Goal: Check status

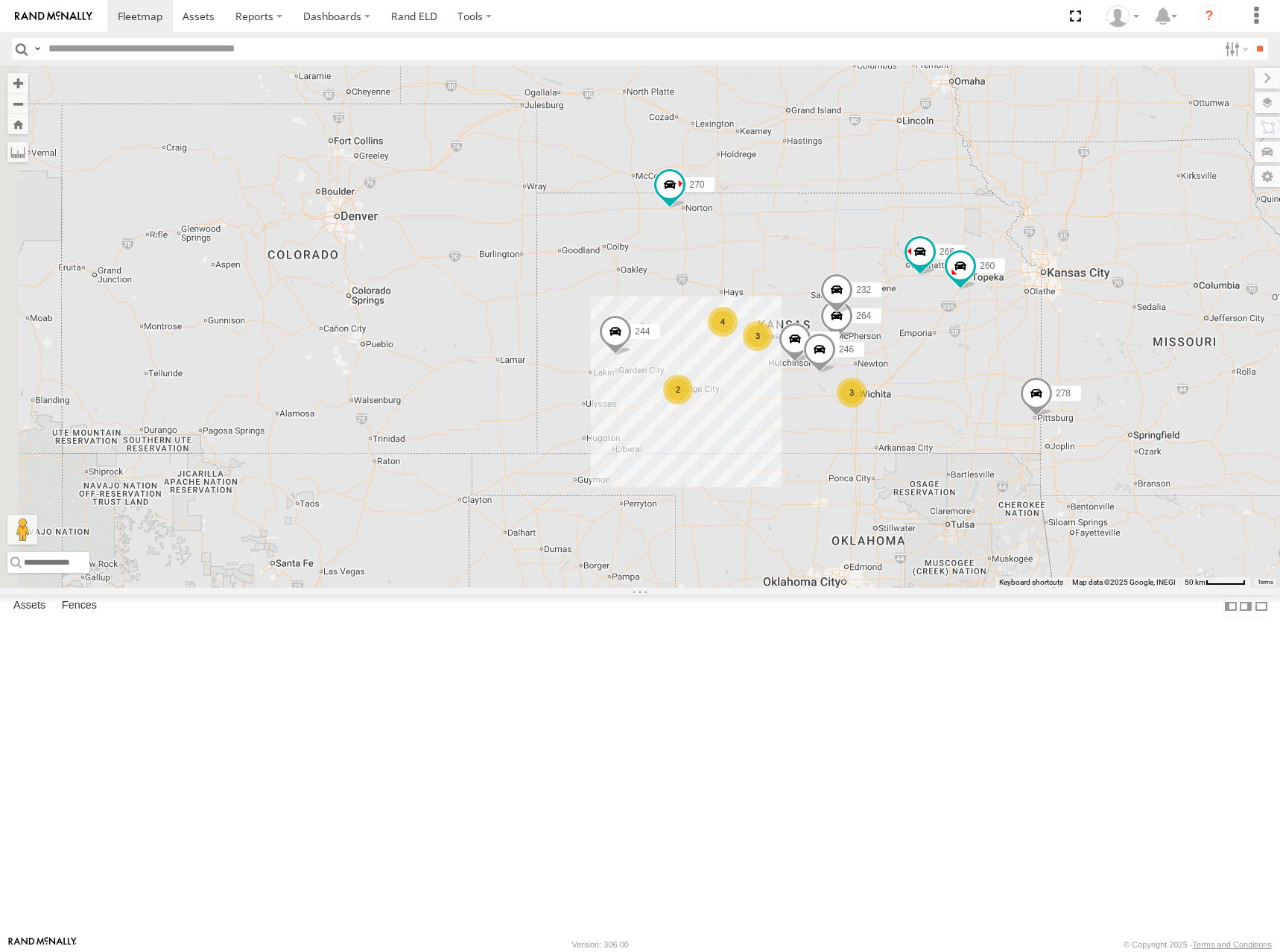
drag, startPoint x: 660, startPoint y: 506, endPoint x: 967, endPoint y: 407, distance: 322.6
click at [967, 407] on div "300 244 246 270 232 264 302 266 278 260 3 4 3 2" at bounding box center [640, 327] width 1280 height 522
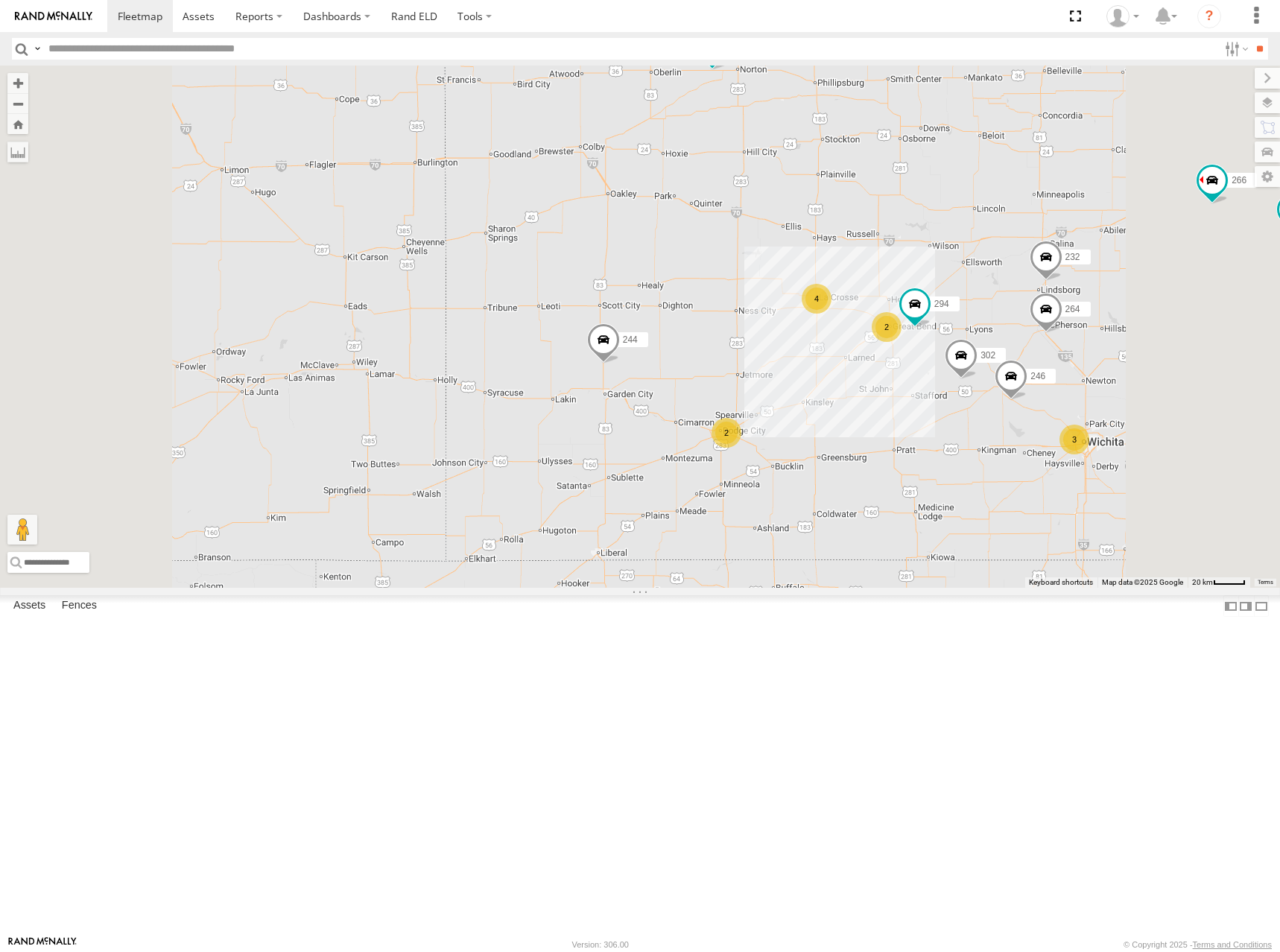
drag, startPoint x: 942, startPoint y: 338, endPoint x: 875, endPoint y: 332, distance: 67.3
click at [875, 332] on div "300 244 246 270 232 264 302 266 278 260 3 4 2 2 294" at bounding box center [640, 327] width 1280 height 522
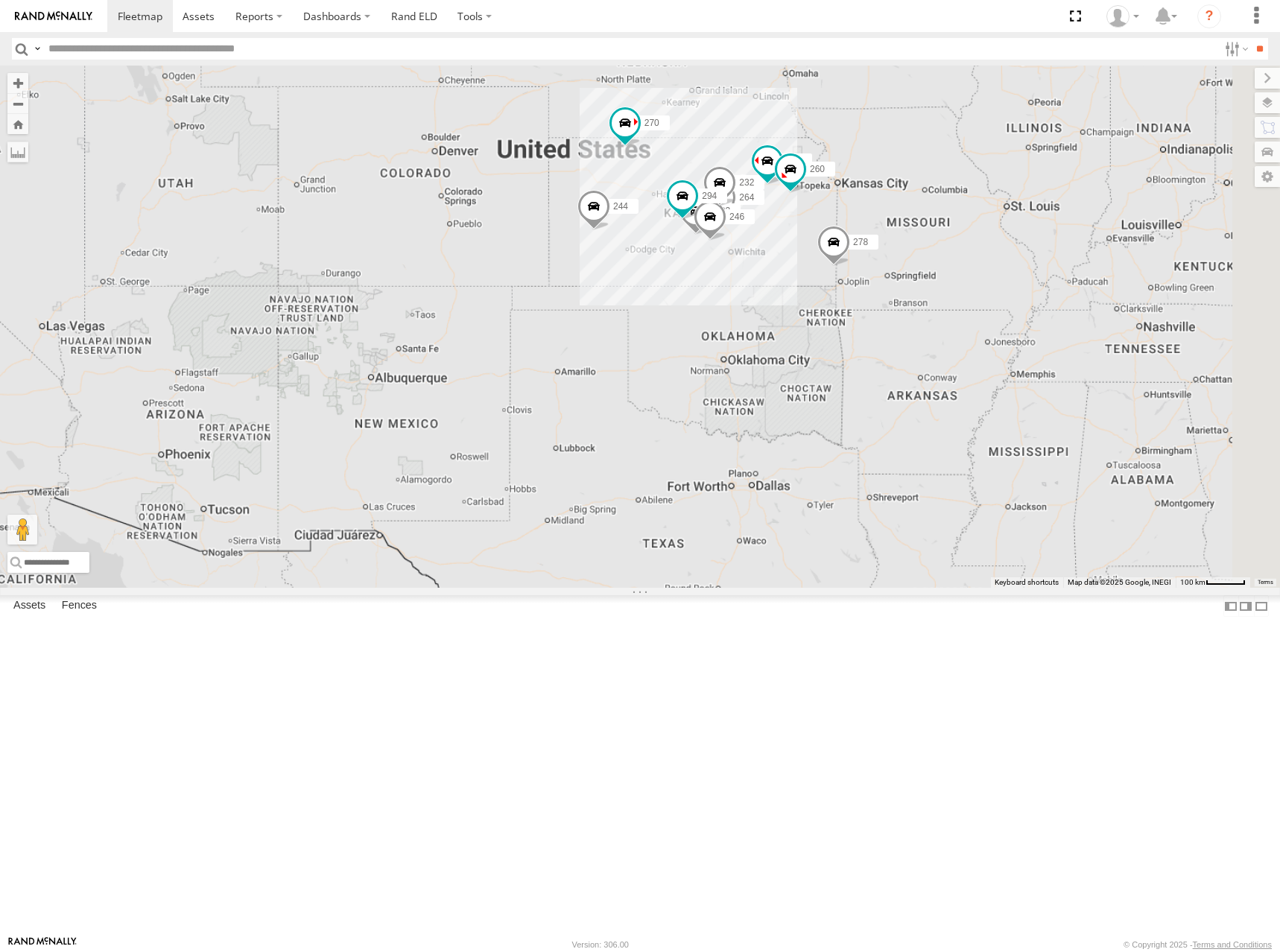
drag, startPoint x: 930, startPoint y: 316, endPoint x: 874, endPoint y: 331, distance: 58.0
click at [874, 331] on div "300 244 246 270 232 264 302 266 278 260 294" at bounding box center [640, 327] width 1280 height 522
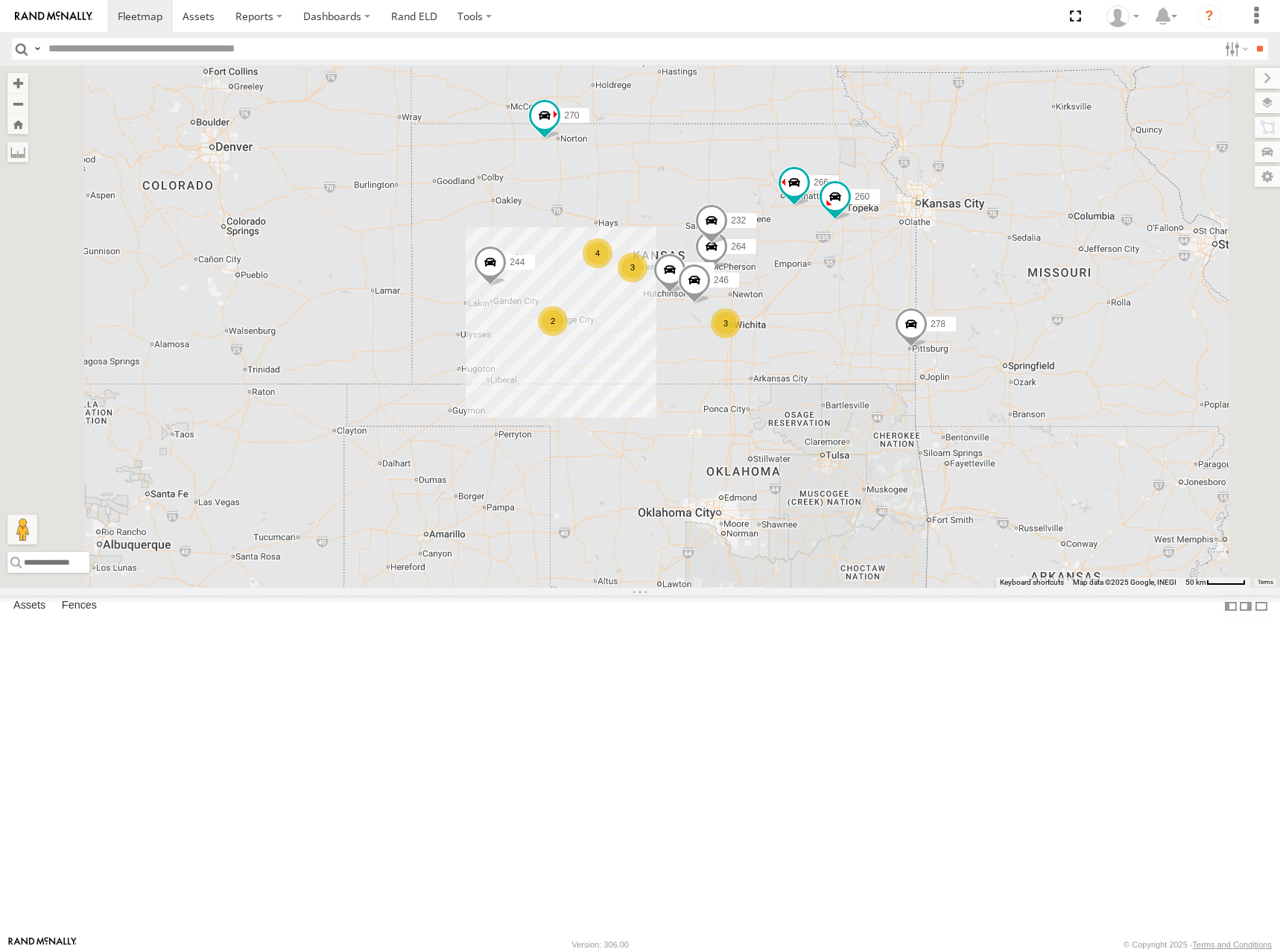
drag, startPoint x: 880, startPoint y: 373, endPoint x: 880, endPoint y: 354, distance: 19.0
click at [880, 354] on div "300 244 270 278 246 3 4 3 2 232 264 302 266 260" at bounding box center [640, 327] width 1280 height 522
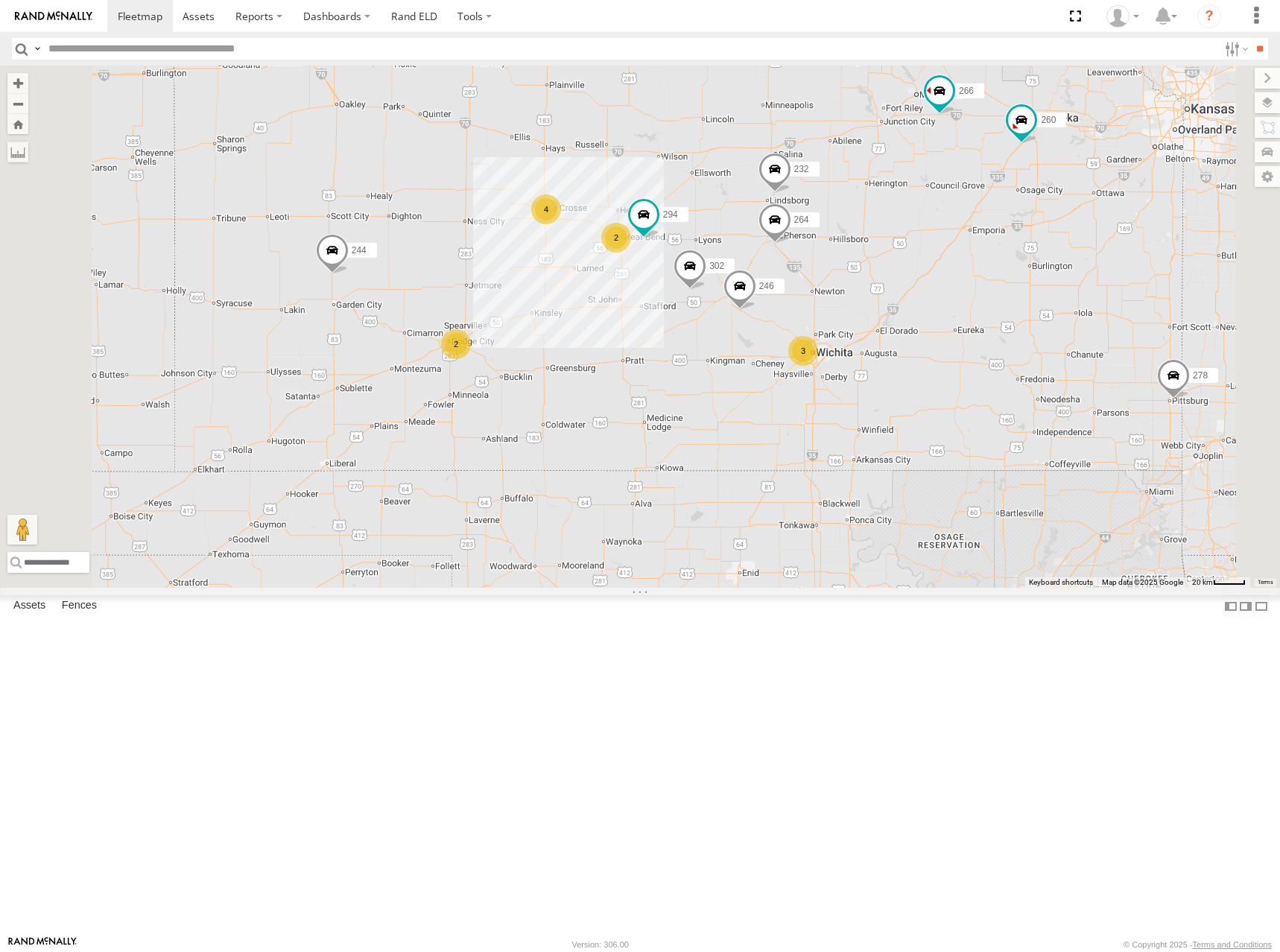
drag, startPoint x: 845, startPoint y: 230, endPoint x: 931, endPoint y: 384, distance: 176.4
click at [931, 384] on div "300 244 270 278 246 232 264 302 266 260 294 3 4 2 2" at bounding box center [640, 327] width 1280 height 522
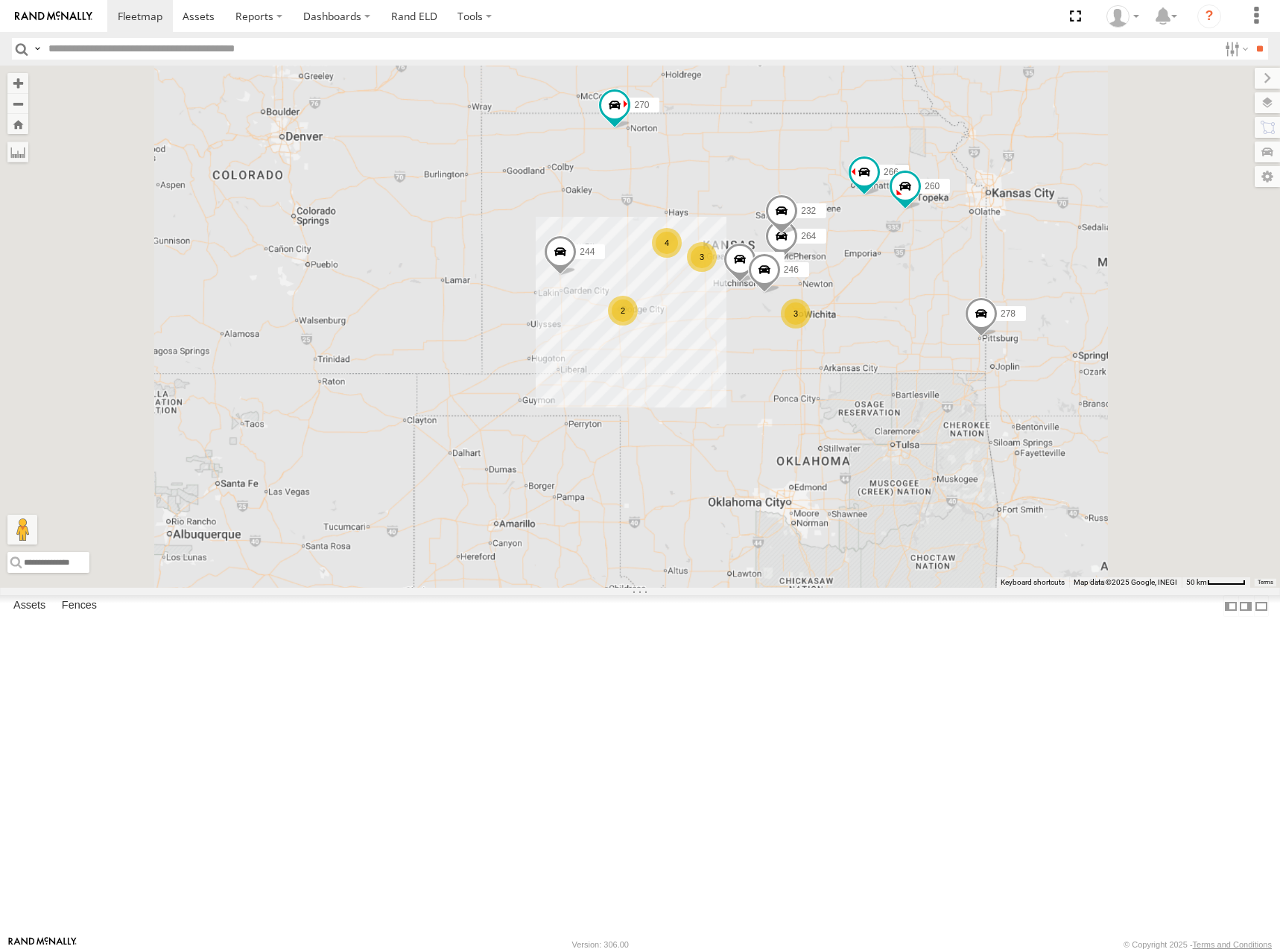
click at [946, 330] on div "300 244 270 278 246 232 264 302 266 260 3 4 3 2" at bounding box center [640, 327] width 1280 height 522
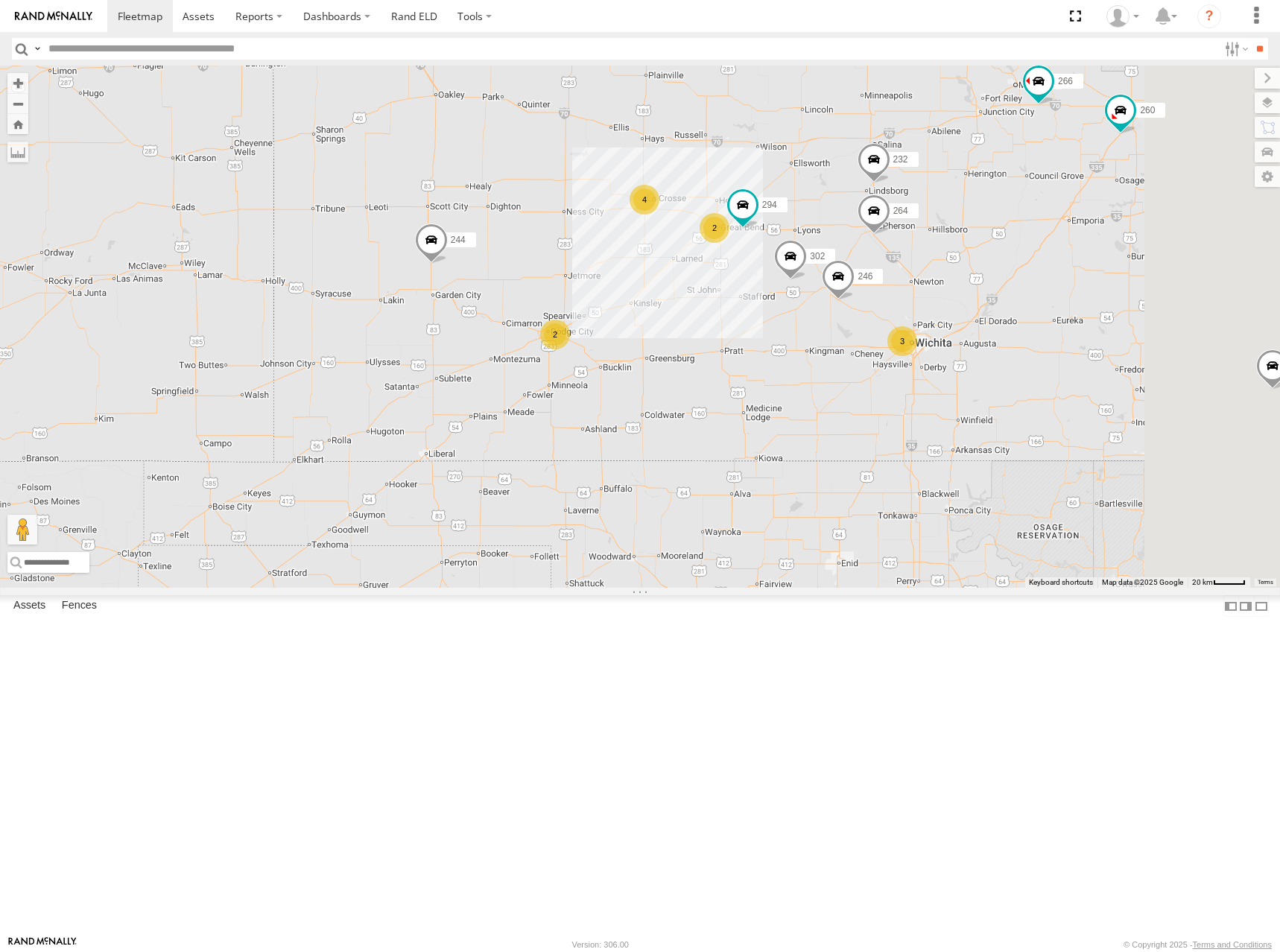
drag, startPoint x: 1012, startPoint y: 270, endPoint x: 974, endPoint y: 286, distance: 41.2
click at [974, 286] on div "300 244 270 278 246 232 264 302 266 260 294 3 4 2 2" at bounding box center [640, 327] width 1280 height 522
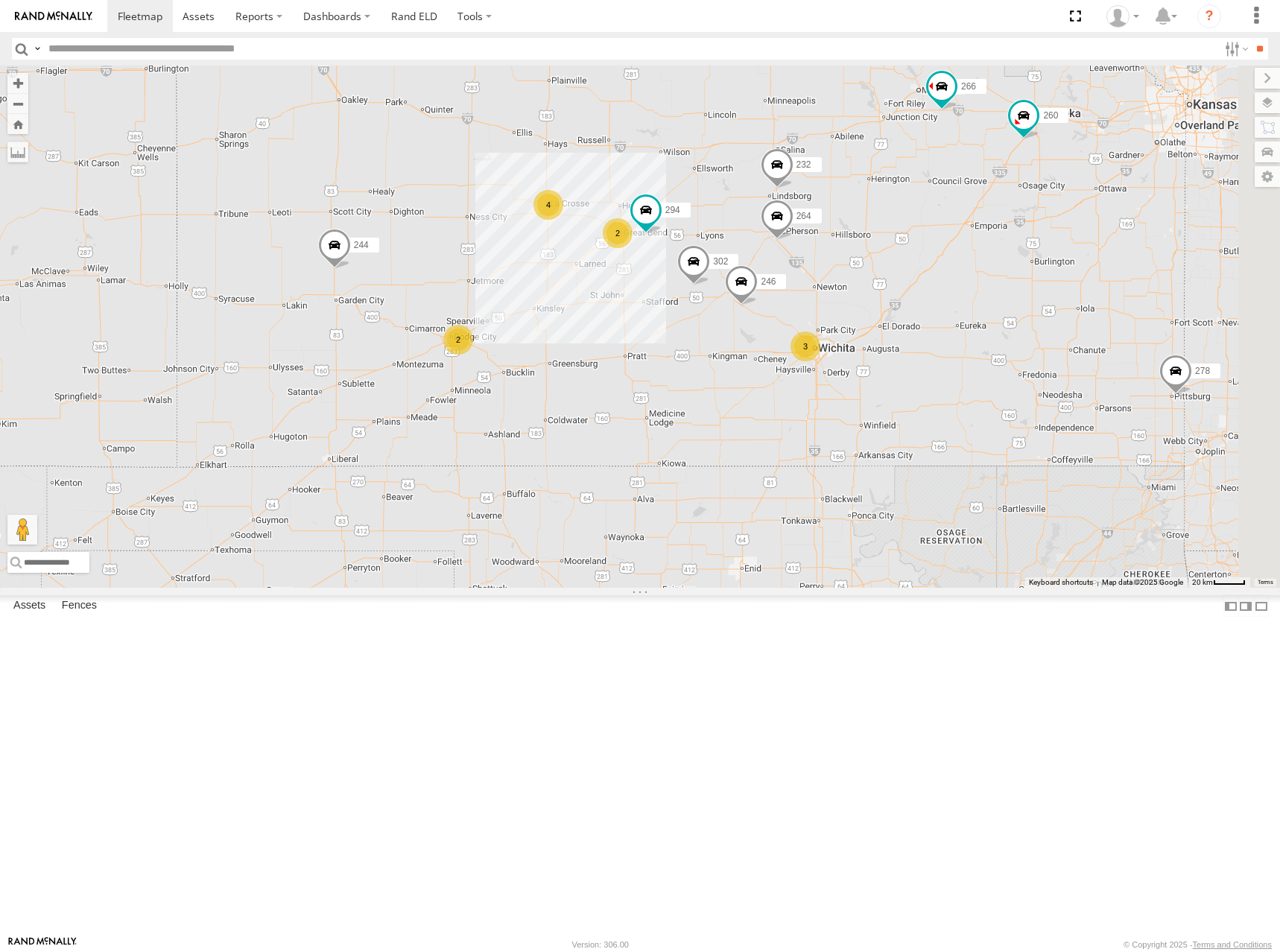
drag, startPoint x: 1050, startPoint y: 243, endPoint x: 974, endPoint y: 247, distance: 76.1
click at [974, 247] on div "300 244 270 278 246 232 264 302 266 260 294 3 4 2 2" at bounding box center [640, 327] width 1280 height 522
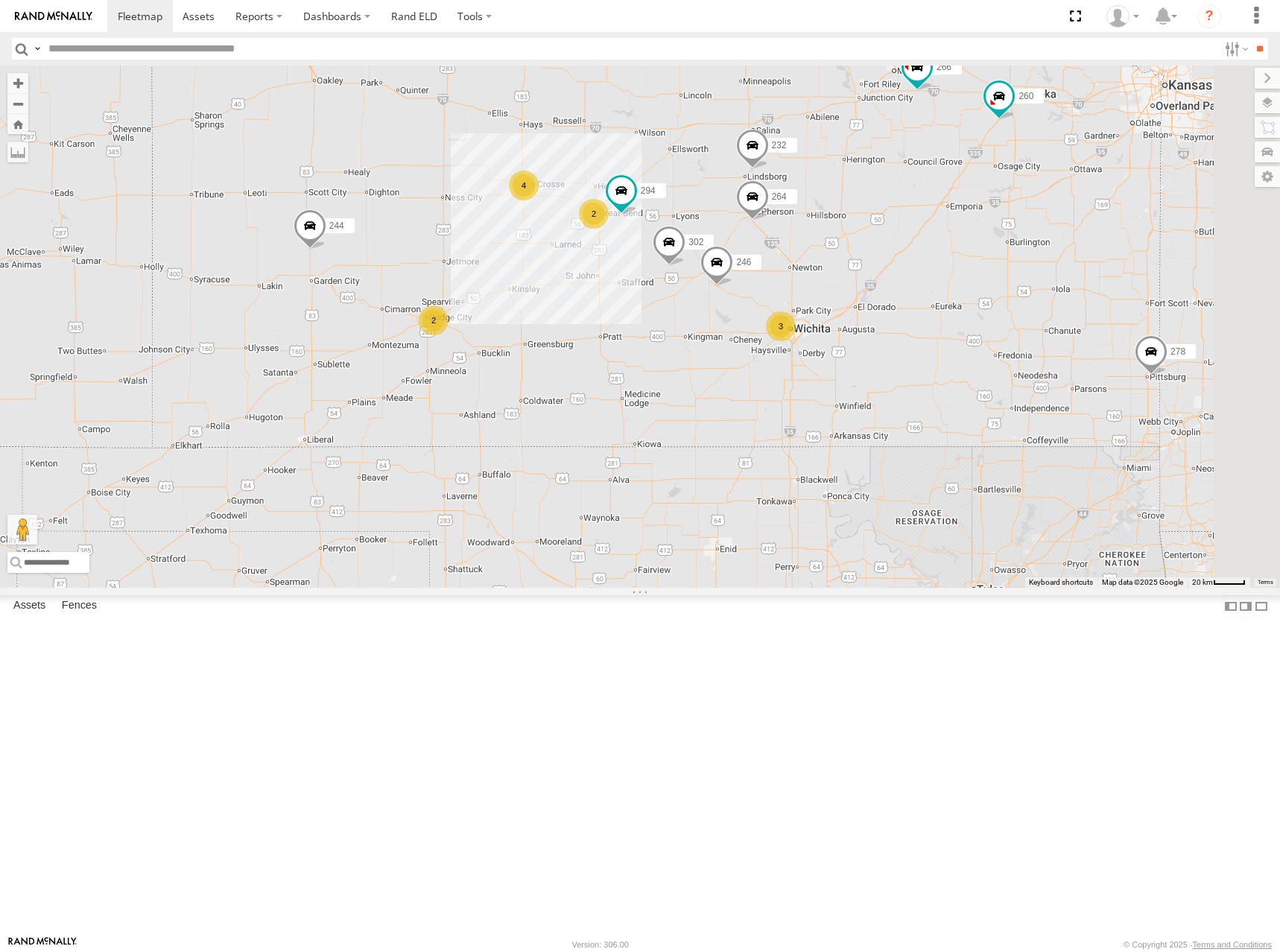
drag, startPoint x: 916, startPoint y: 234, endPoint x: 907, endPoint y: 225, distance: 12.7
click at [907, 225] on div "300 244 270 278 246 232 264 302 266 260 294 3 4 2 2" at bounding box center [640, 327] width 1280 height 522
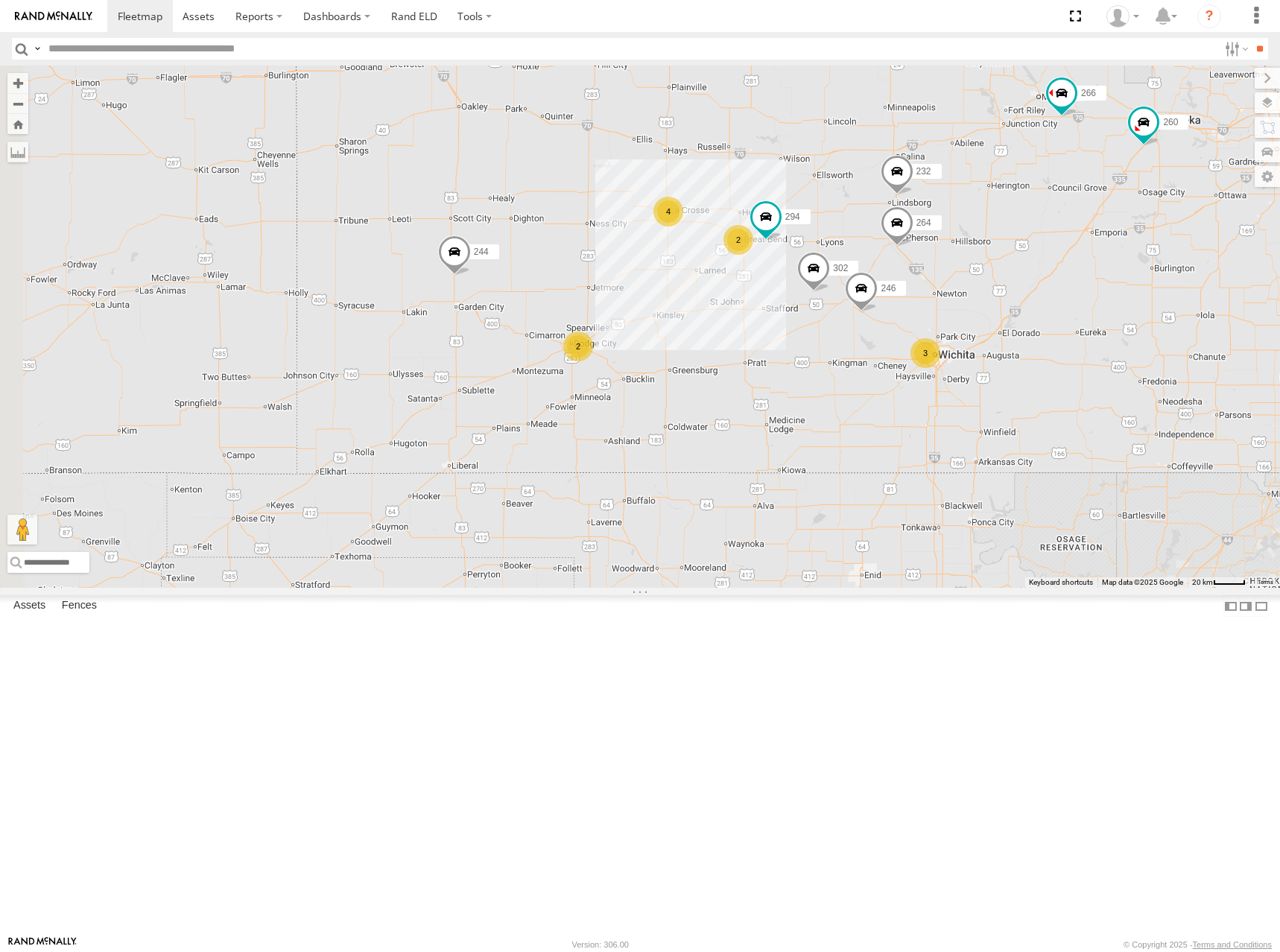
drag, startPoint x: 875, startPoint y: 194, endPoint x: 1021, endPoint y: 226, distance: 149.5
click at [1024, 226] on div "300 244 270 278 246 232 264 302 266 260 294 3 4 2 2" at bounding box center [640, 327] width 1280 height 522
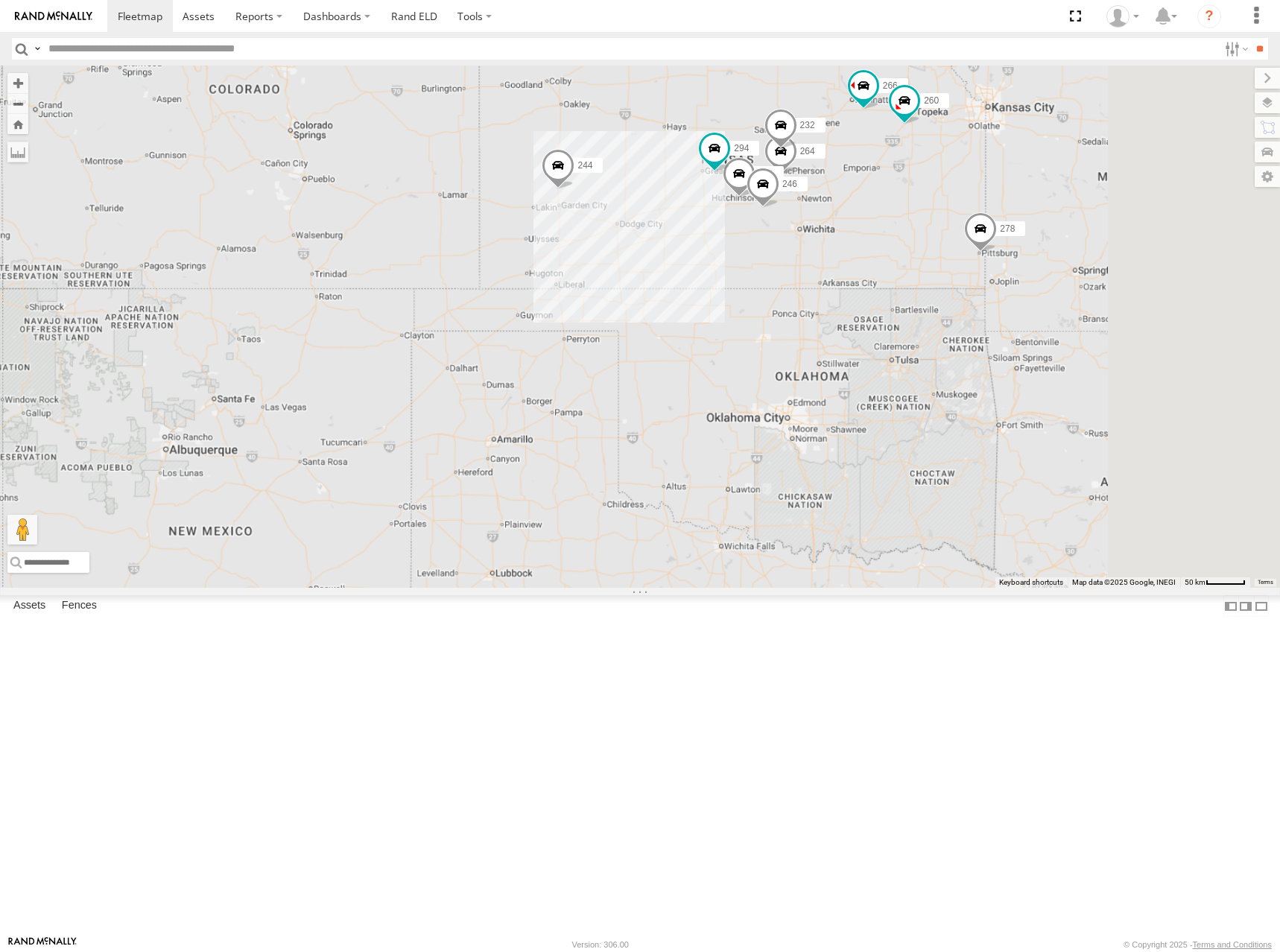
drag, startPoint x: 956, startPoint y: 219, endPoint x: 903, endPoint y: 238, distance: 56.3
click at [903, 238] on div "300 244 270 278 246 232 264 302 266 260 294" at bounding box center [640, 327] width 1280 height 522
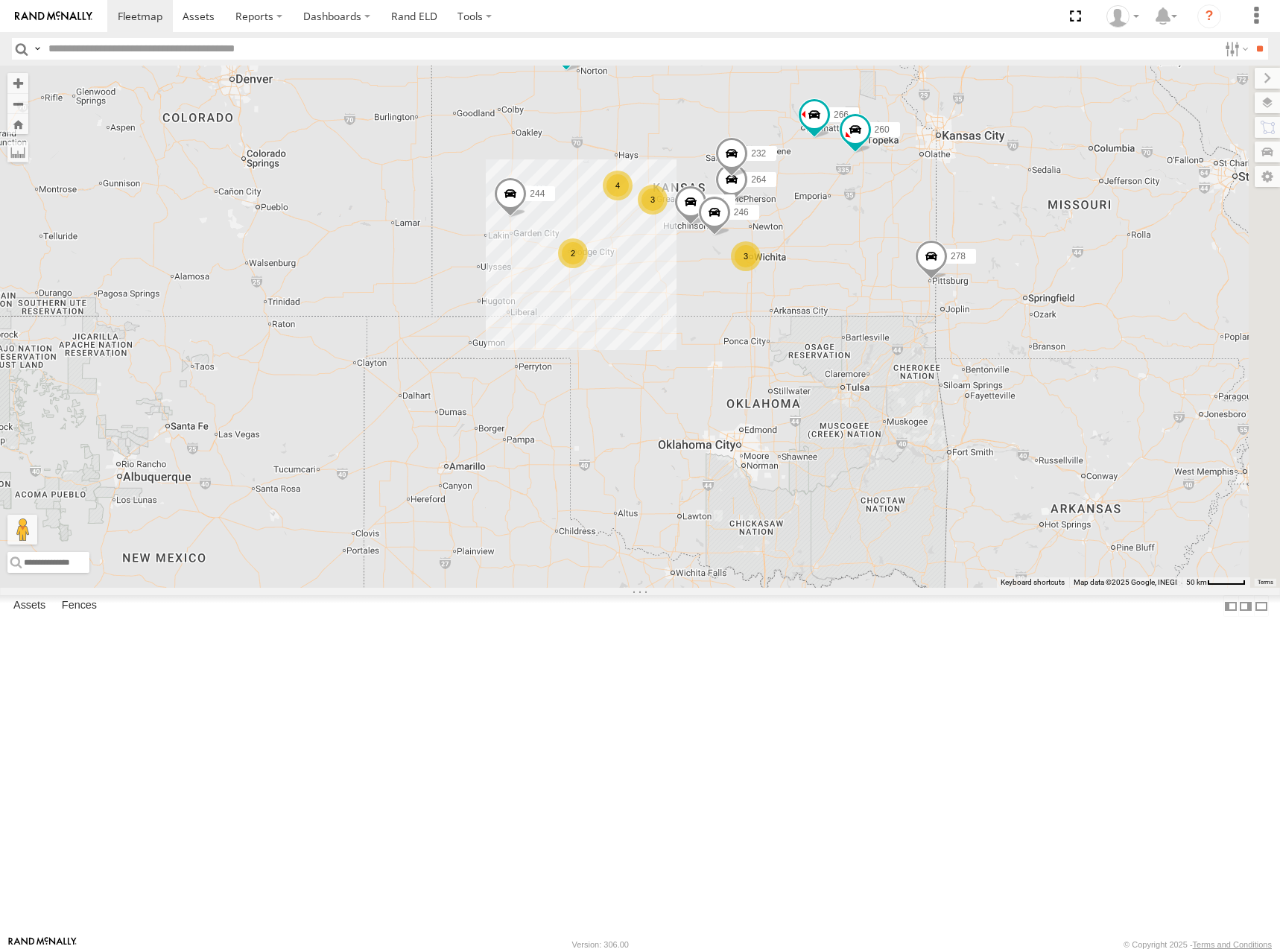
drag, startPoint x: 929, startPoint y: 220, endPoint x: 929, endPoint y: 237, distance: 17.0
click at [929, 237] on div "300 244 270 278 246 232 264 302 266 260 3 4 3 2" at bounding box center [640, 327] width 1280 height 522
click at [884, 274] on div "300 244 270 278 246 232 264 302 266 260 3 4 3 2" at bounding box center [640, 327] width 1280 height 522
drag, startPoint x: 981, startPoint y: 235, endPoint x: 971, endPoint y: 235, distance: 10.0
click at [969, 237] on div "300 244 270 278 246 232 264 302 266 260 3 4 3 2" at bounding box center [640, 327] width 1280 height 522
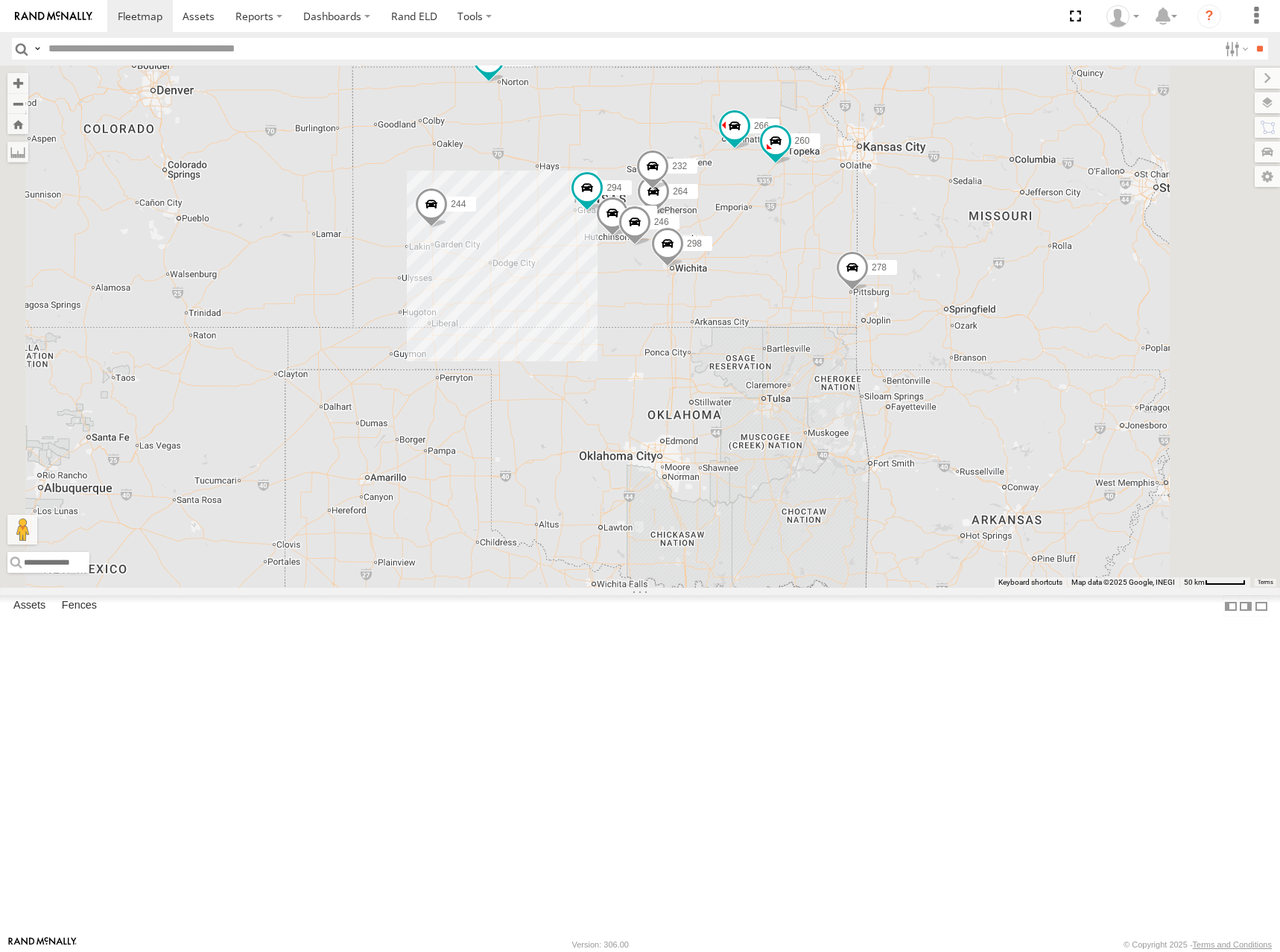
drag, startPoint x: 916, startPoint y: 364, endPoint x: 931, endPoint y: 362, distance: 15.1
click at [931, 362] on div "300 244 270 278 246 232 264 302 266 260 294 298" at bounding box center [640, 327] width 1280 height 522
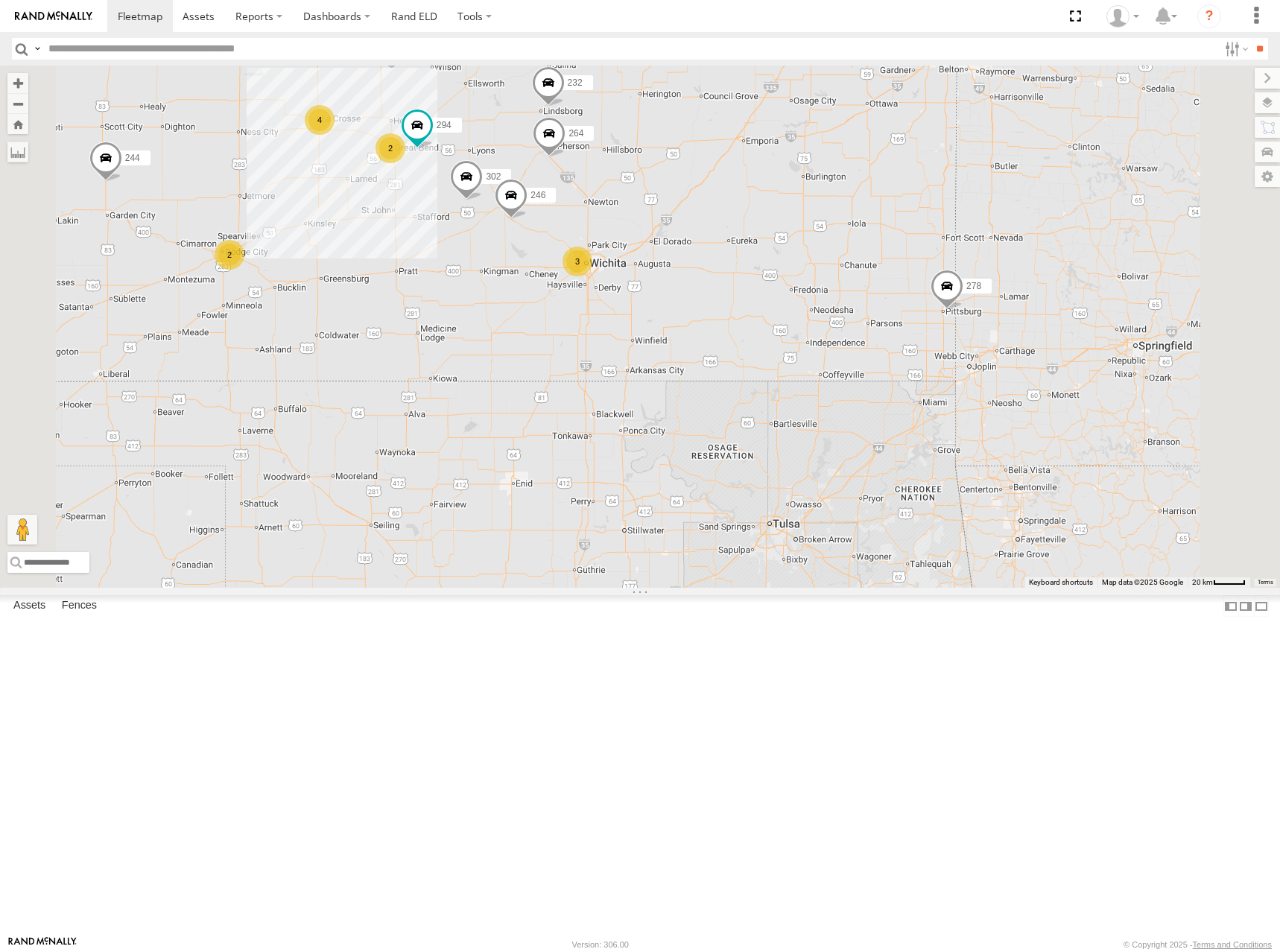
drag, startPoint x: 939, startPoint y: 425, endPoint x: 948, endPoint y: 415, distance: 13.5
click at [948, 415] on div "300 244 270 278 232 264 266 260 246 3 4 2 2 302 294" at bounding box center [640, 327] width 1280 height 522
drag, startPoint x: 930, startPoint y: 402, endPoint x: 954, endPoint y: 399, distance: 24.2
click at [954, 399] on div "300 244 270 278 232 264 266 260 246 3 4 2 2 302 294" at bounding box center [640, 327] width 1280 height 522
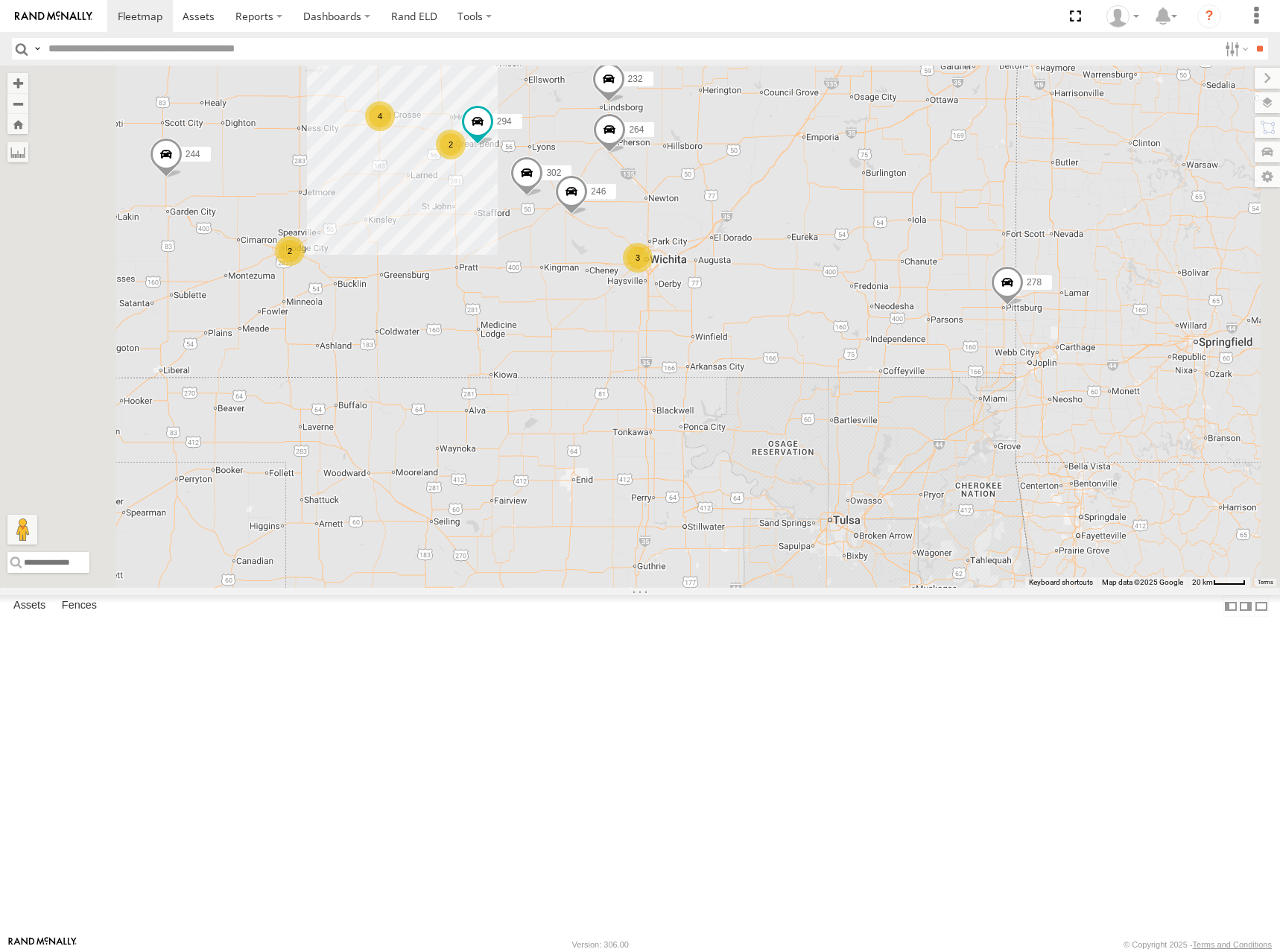
drag, startPoint x: 915, startPoint y: 398, endPoint x: 956, endPoint y: 398, distance: 41.0
click at [956, 398] on div "300 244 270 278 232 264 266 260 246 3 4 2 2 302 294" at bounding box center [640, 327] width 1280 height 522
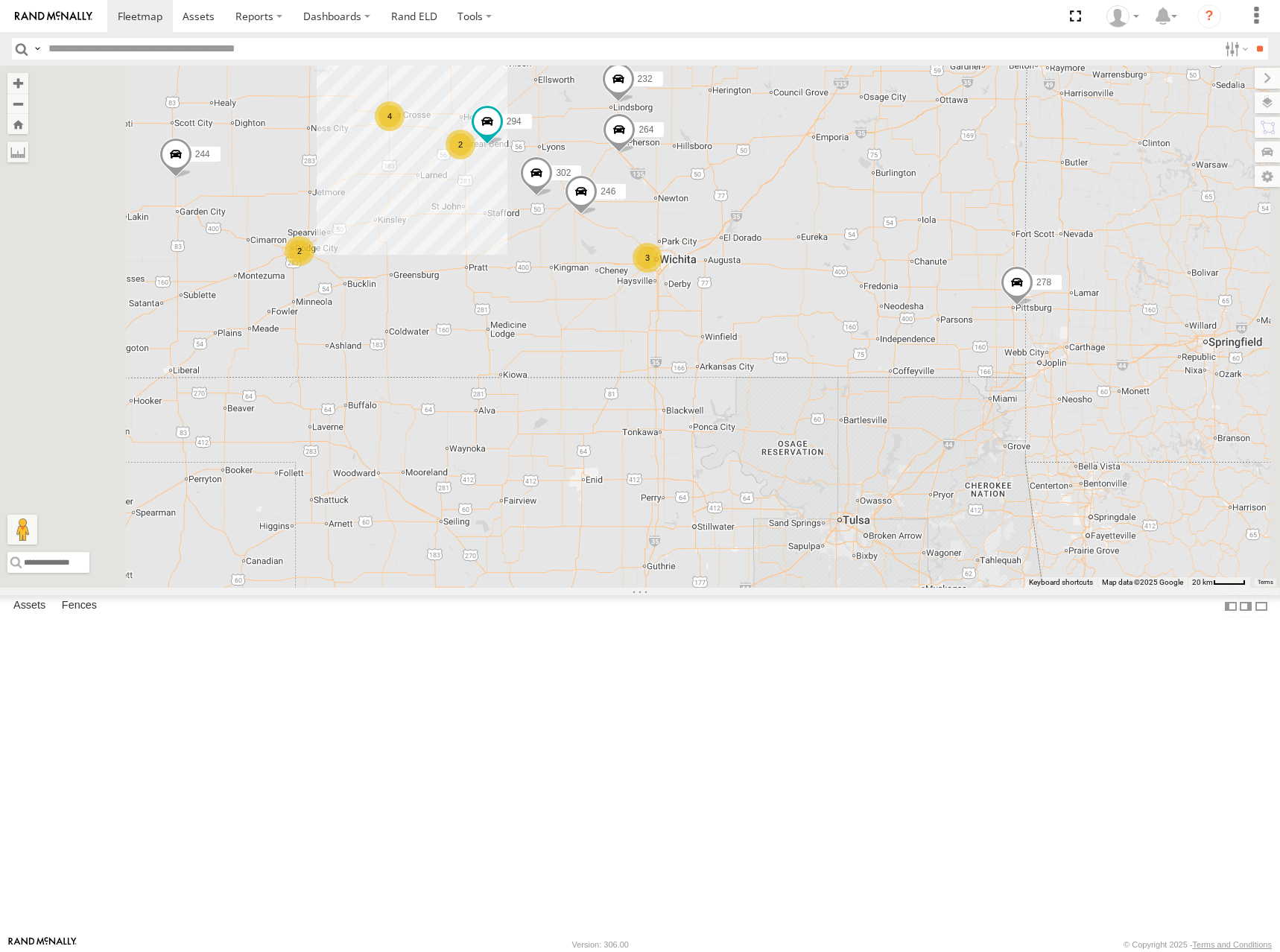
drag, startPoint x: 907, startPoint y: 389, endPoint x: 939, endPoint y: 390, distance: 32.0
click at [939, 390] on div "300 244 270 278 232 264 266 260 246 3 4 2 2 302 294" at bounding box center [640, 327] width 1280 height 522
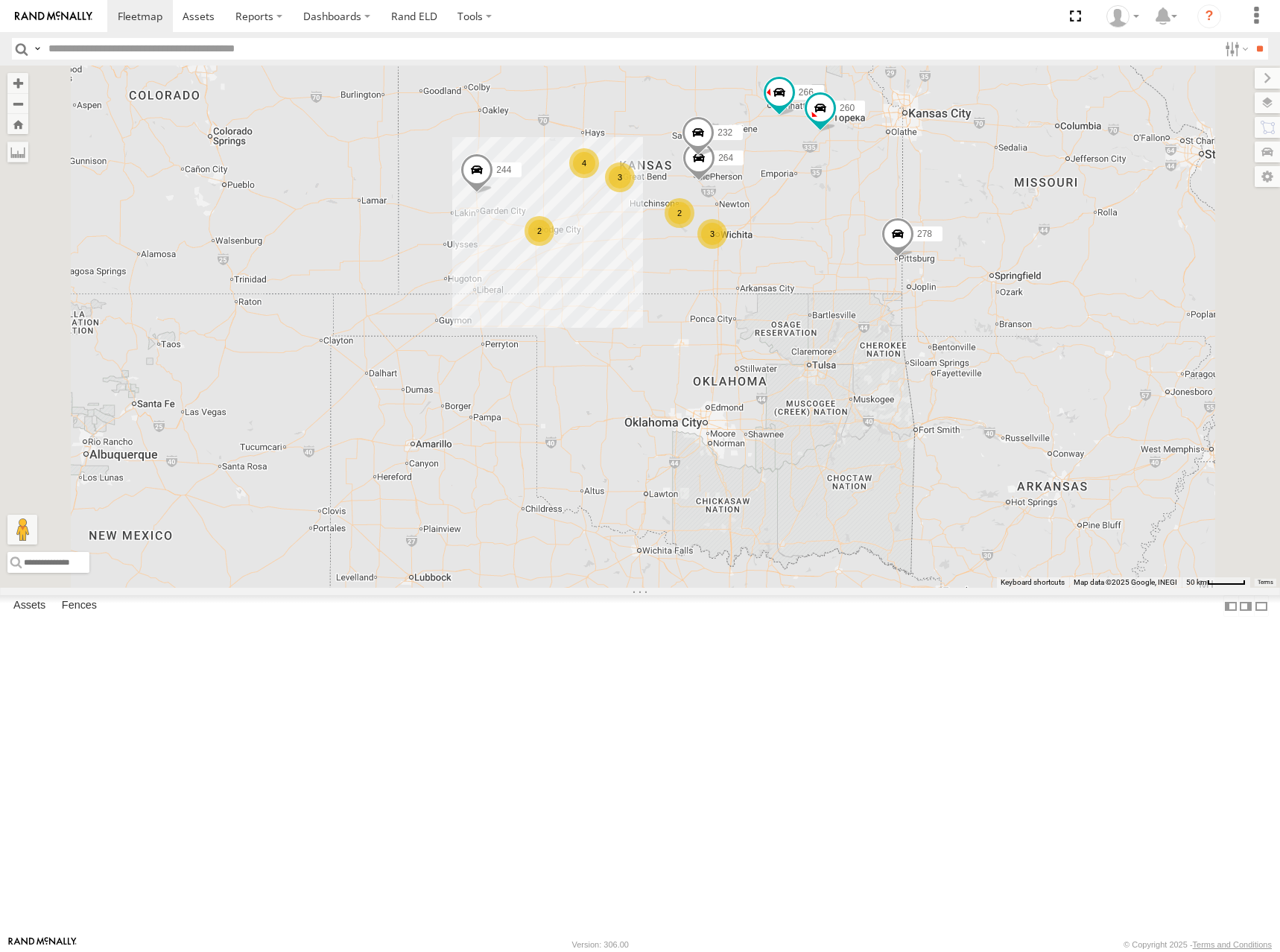
drag, startPoint x: 876, startPoint y: 245, endPoint x: 882, endPoint y: 239, distance: 8.5
click at [882, 239] on div "300 244 270 278 232 264 266 260 2 3 4 3 2" at bounding box center [640, 327] width 1280 height 522
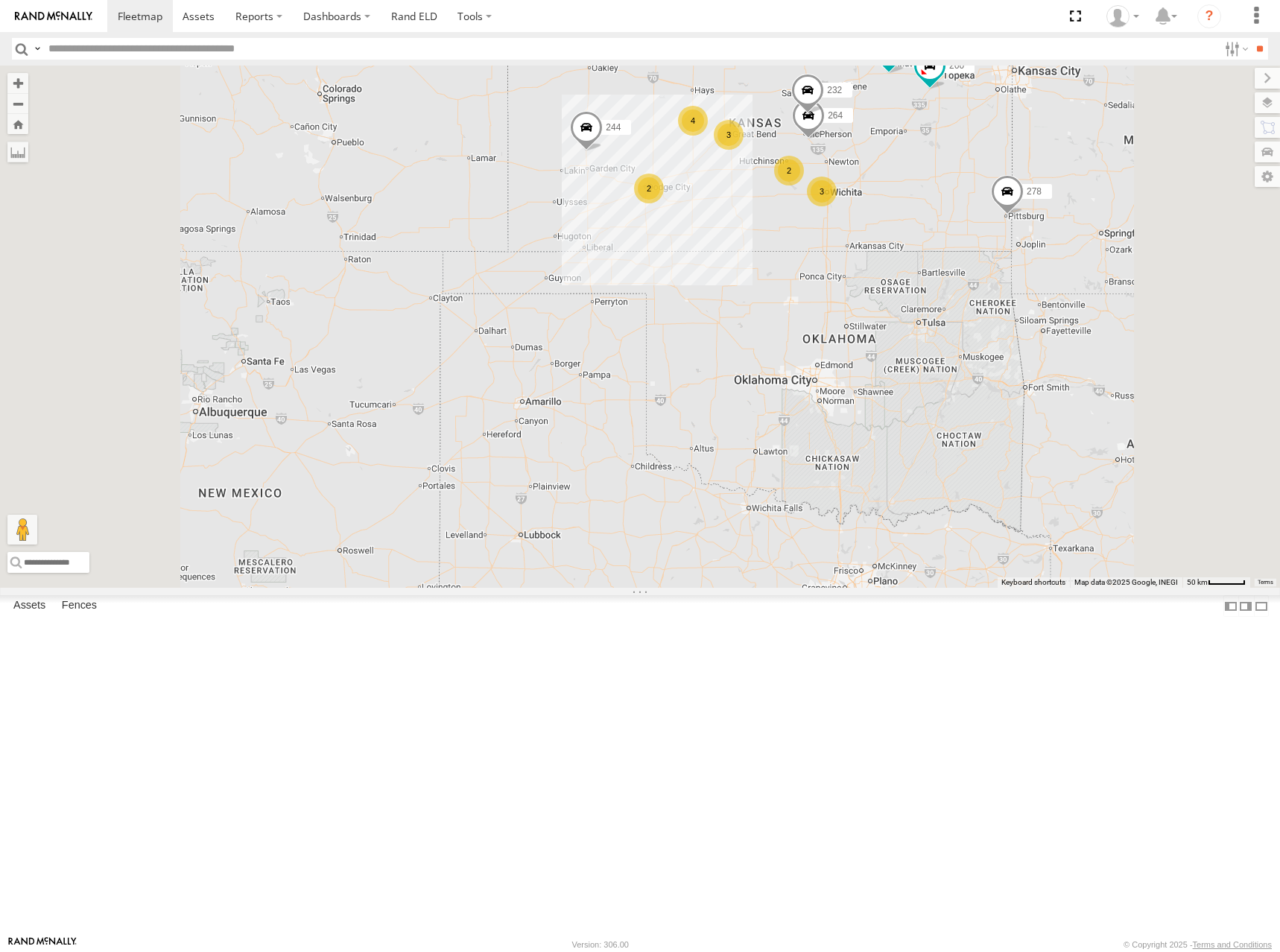
drag, startPoint x: 1082, startPoint y: 268, endPoint x: 1079, endPoint y: 282, distance: 14.3
click at [1079, 282] on div "300 244 270 278 232 264 266 260 2 3 4 3 2" at bounding box center [640, 327] width 1280 height 522
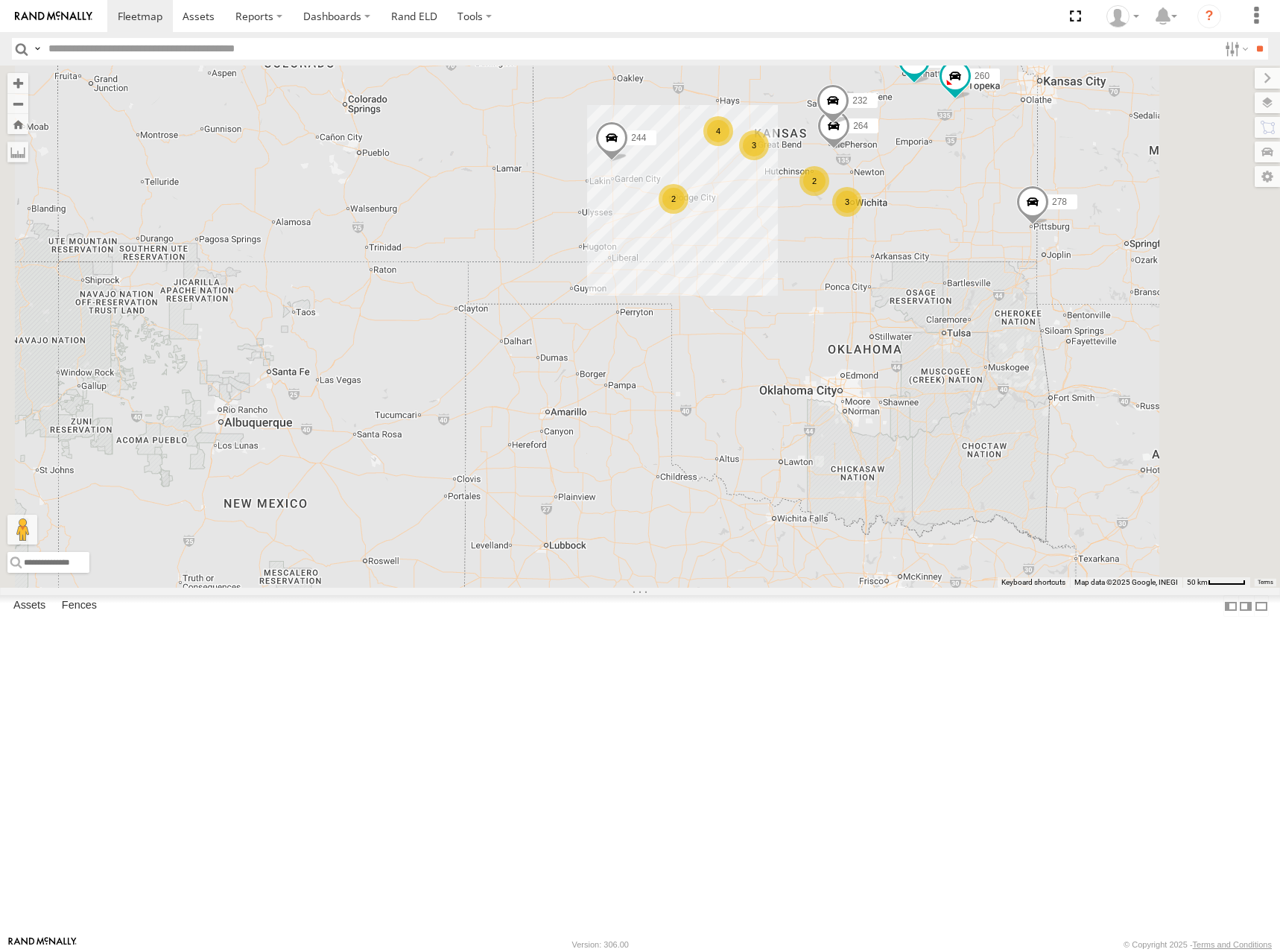
drag, startPoint x: 1191, startPoint y: 283, endPoint x: 993, endPoint y: 350, distance: 209.0
click at [993, 350] on div "300 244 270 278 232 264 266 260 2 3 4 3 2" at bounding box center [640, 327] width 1280 height 522
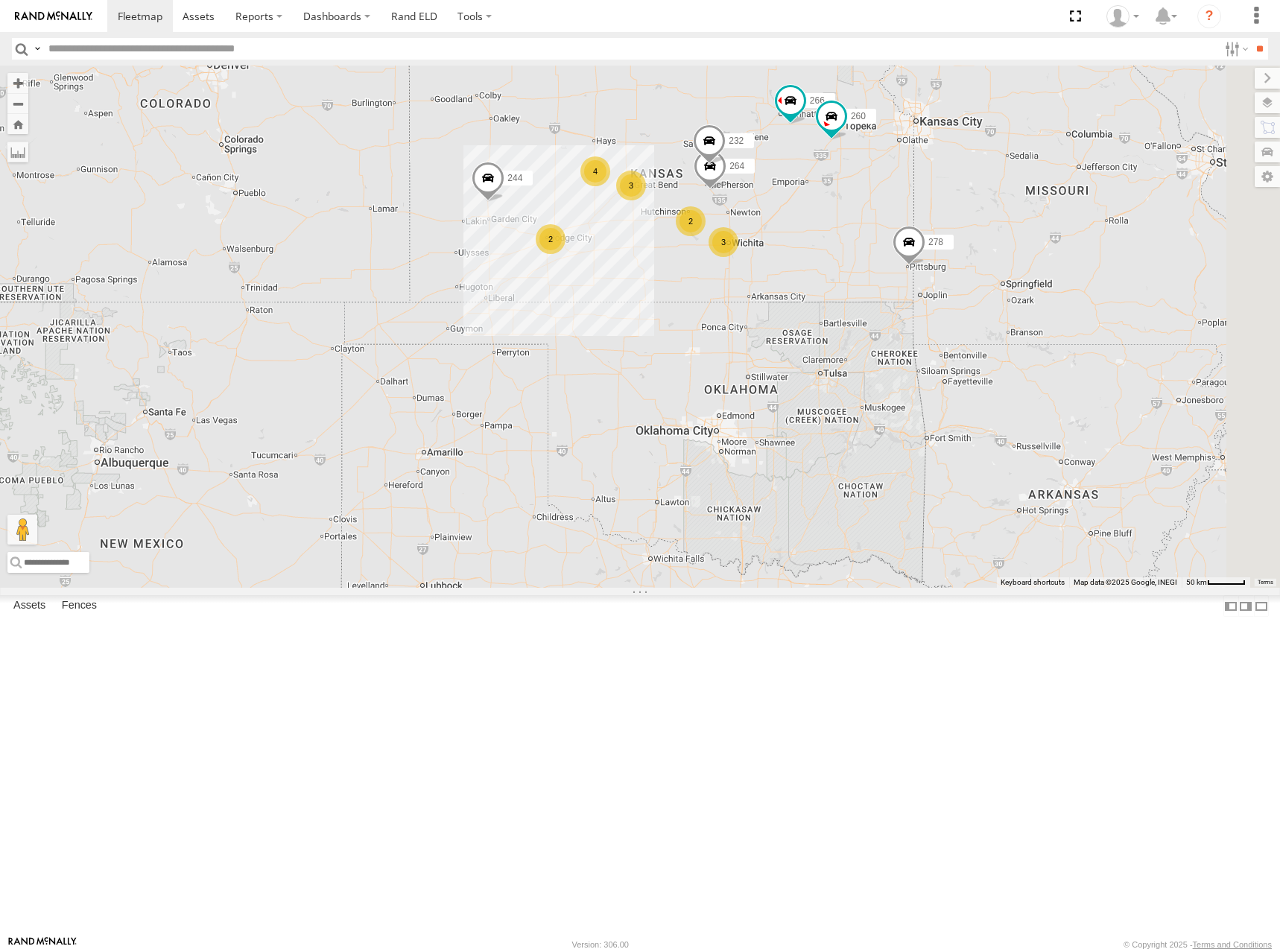
click at [933, 258] on div "300 244 270 278 232 264 266 260 2 3 4 3 2" at bounding box center [640, 327] width 1280 height 522
click at [875, 256] on div "300 244 270 278 232 264 266 260 2 3 4 3 2" at bounding box center [640, 327] width 1280 height 522
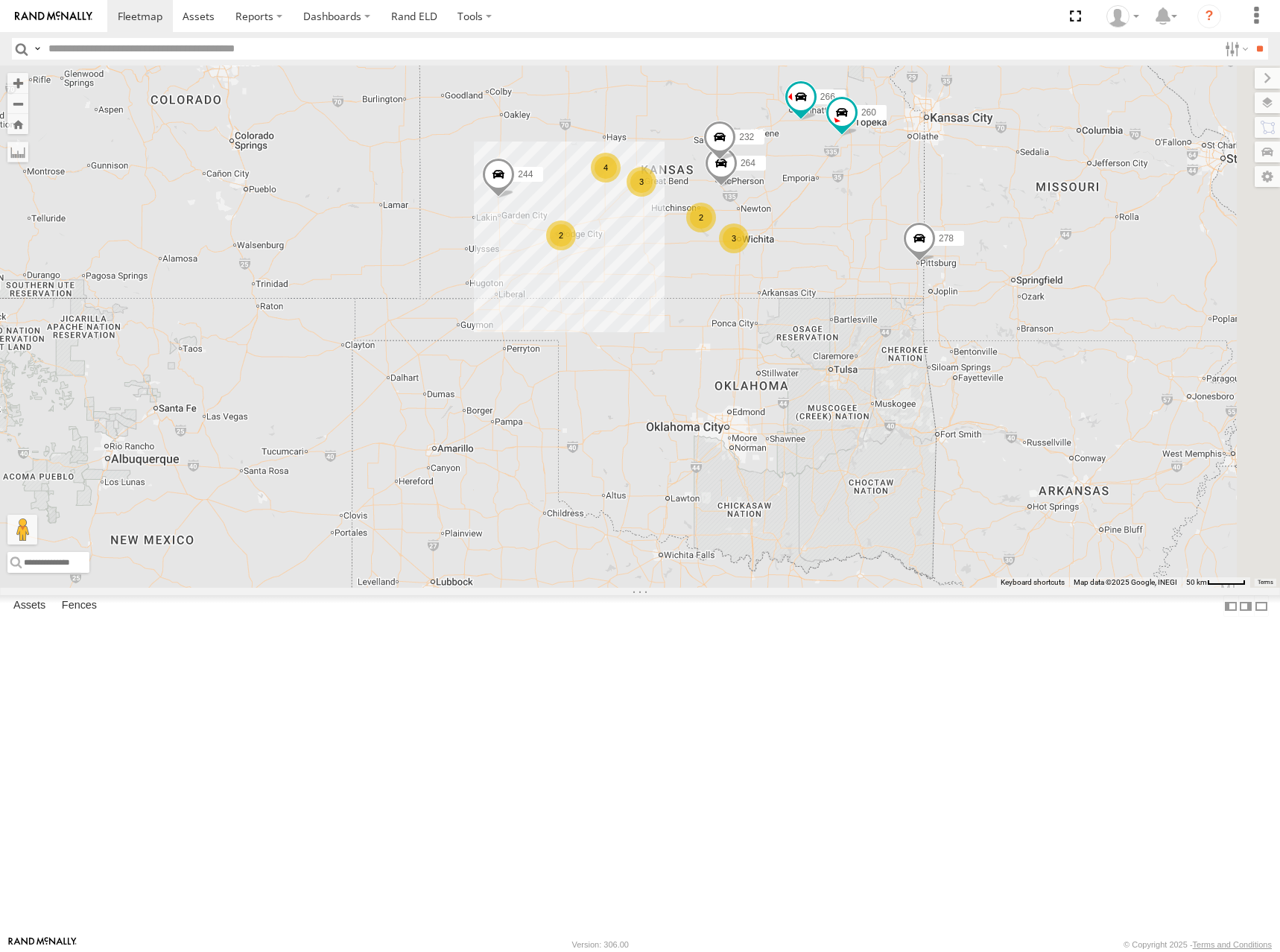
drag, startPoint x: 1005, startPoint y: 349, endPoint x: 1020, endPoint y: 344, distance: 15.8
click at [1020, 344] on div "300 244 270 278 232 264 266 260 2 3 4 3 2" at bounding box center [640, 327] width 1280 height 522
click at [943, 242] on div "300 244 270 278 232 264 266 260 2 3 4 3 2" at bounding box center [640, 327] width 1280 height 522
